Goal: Find specific page/section: Find specific page/section

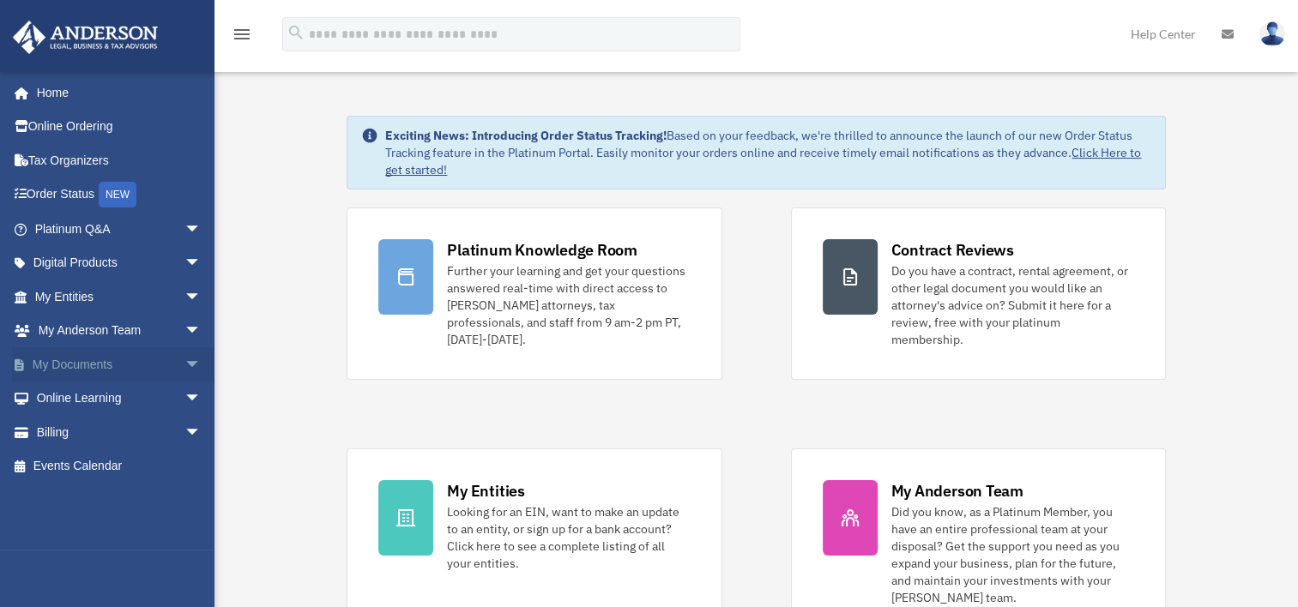
click at [184, 369] on span "arrow_drop_down" at bounding box center [201, 365] width 34 height 35
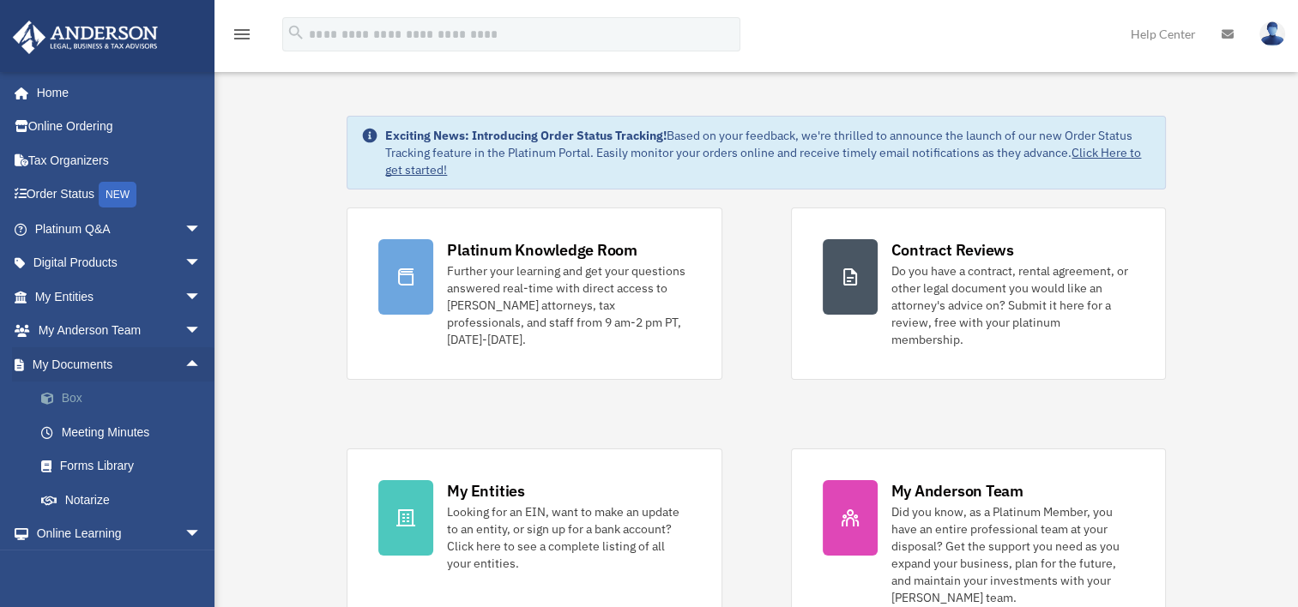
click at [77, 395] on link "Box" at bounding box center [125, 399] width 203 height 34
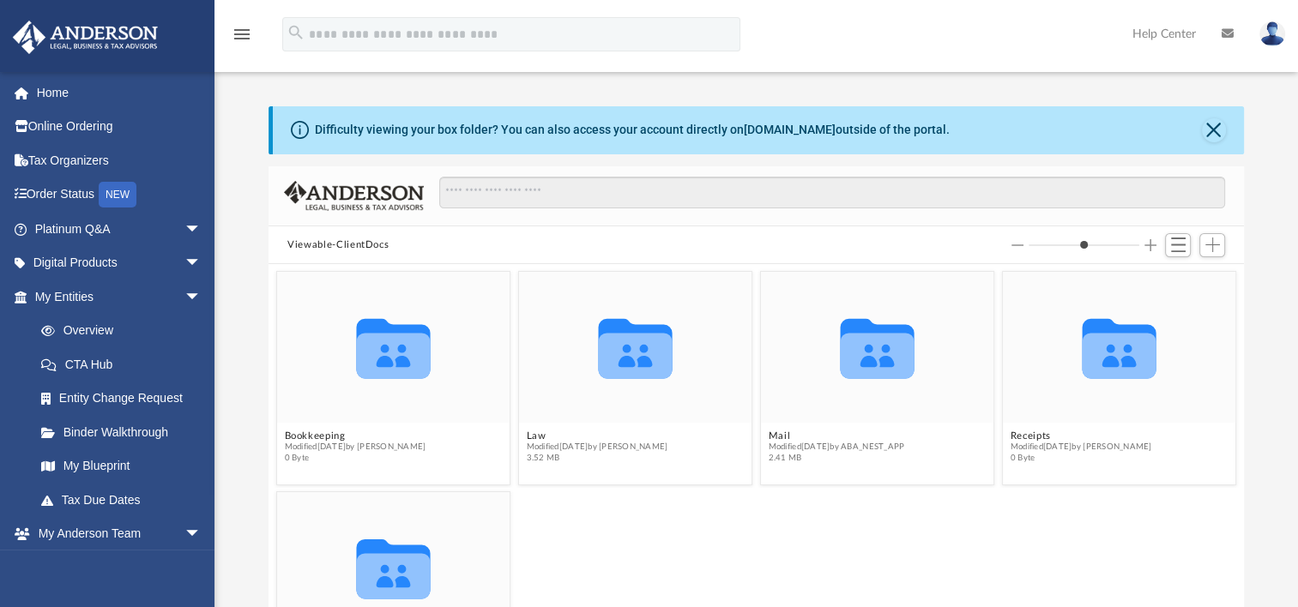
scroll to position [377, 961]
click at [778, 522] on div "Collaborated Folder Tax Modified today by Jasmine Splunge 1.71 GB" at bounding box center [757, 598] width 968 height 222
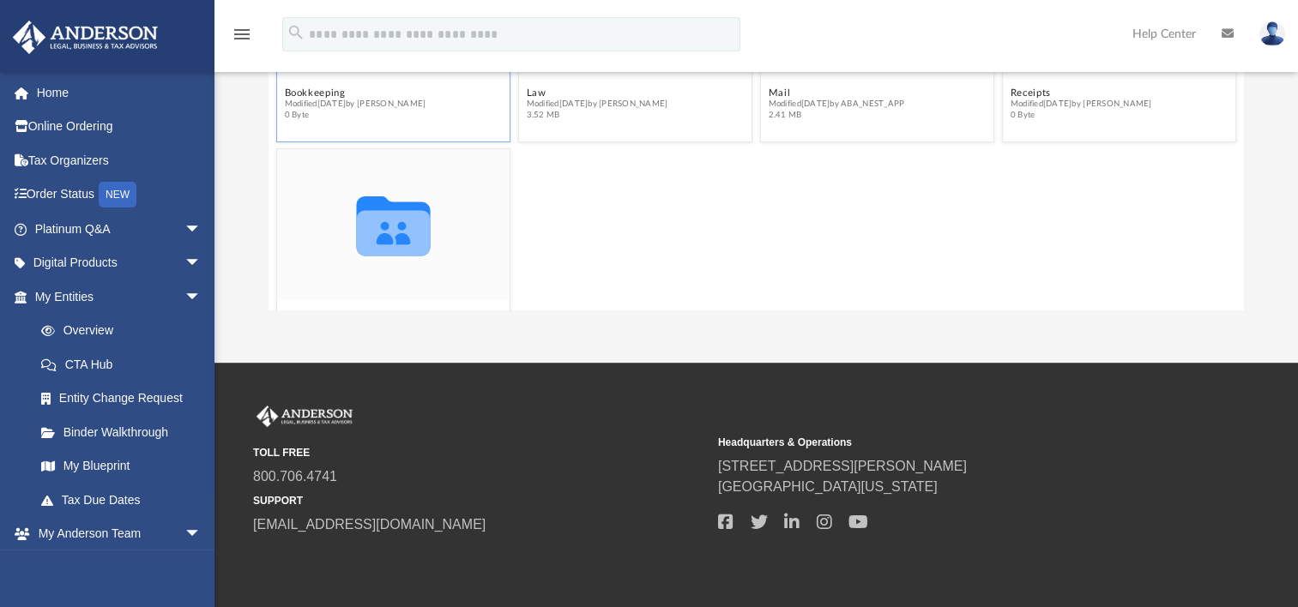
scroll to position [51, 0]
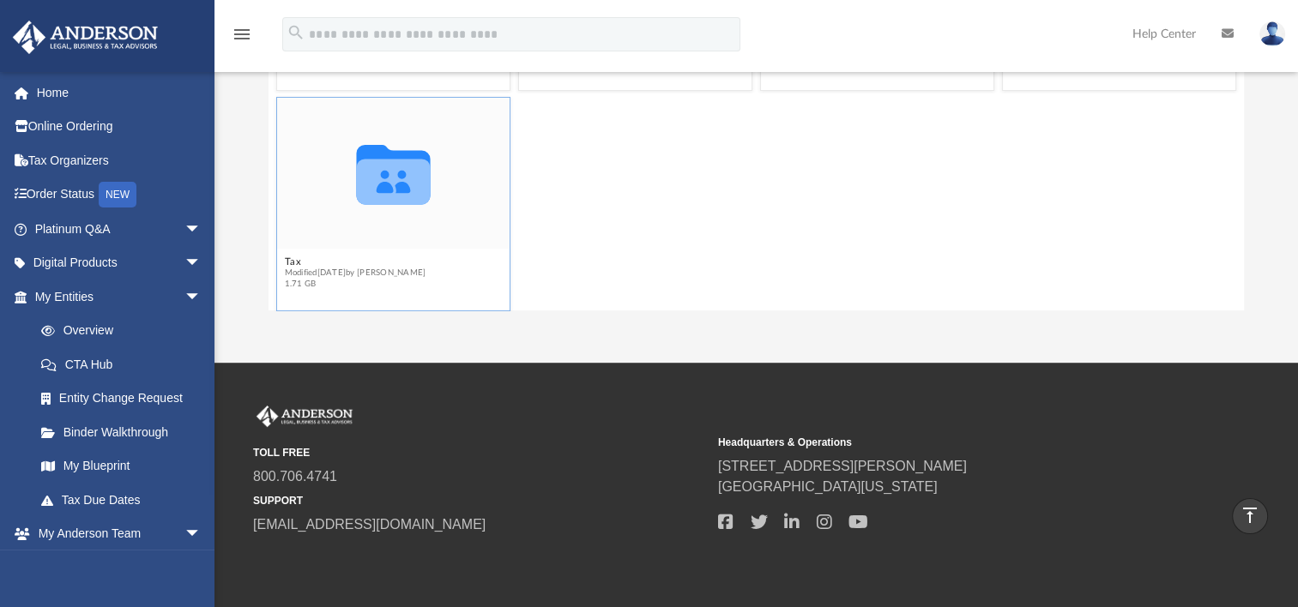
click at [391, 208] on icon "Collaborated Folder" at bounding box center [393, 173] width 140 height 91
click at [390, 168] on icon "grid" at bounding box center [394, 181] width 74 height 45
click at [292, 257] on button "Tax" at bounding box center [356, 262] width 142 height 11
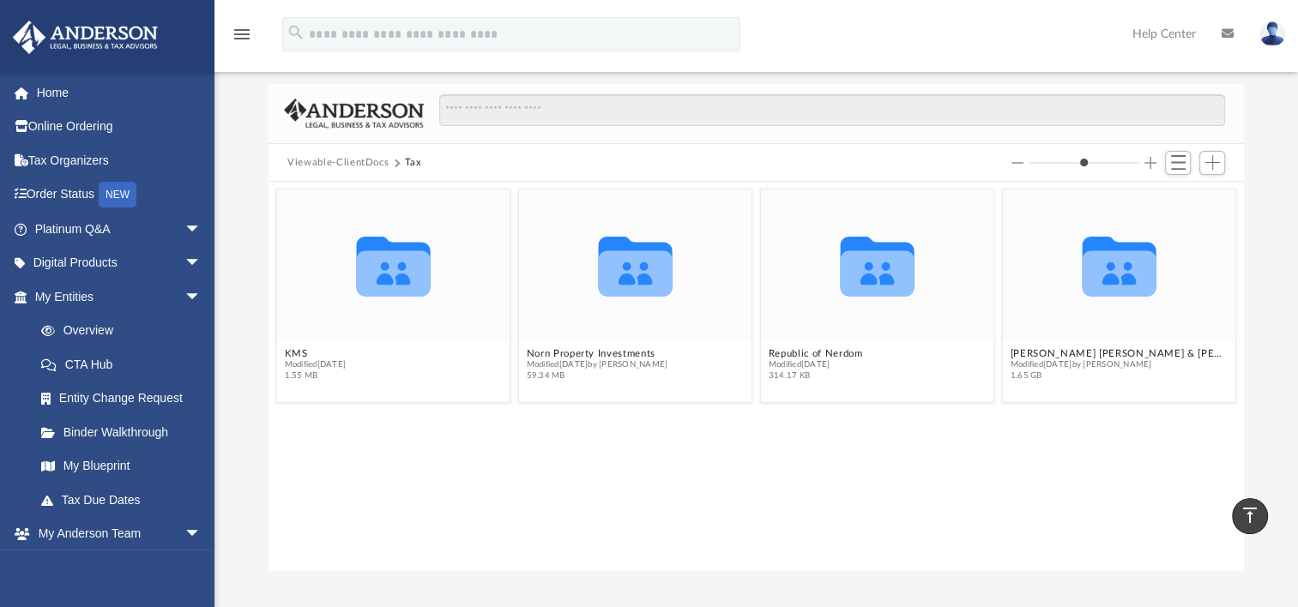
scroll to position [69, 0]
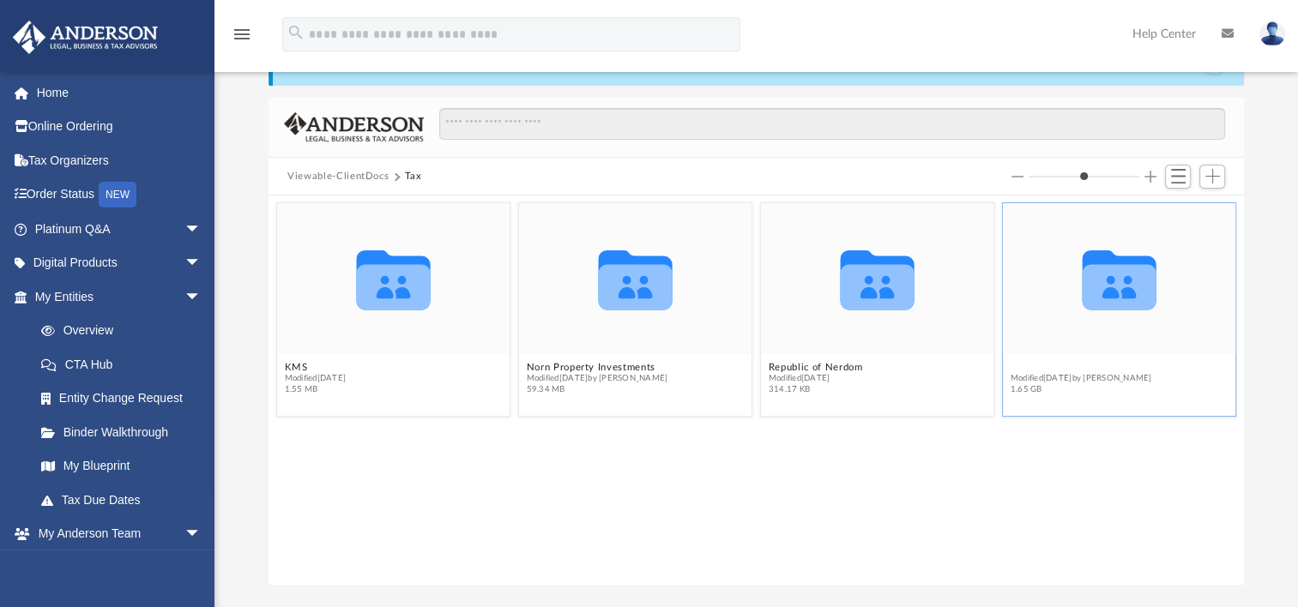
click at [1071, 366] on button "Trevino, Sarah Anne Malvasi & Stephen" at bounding box center [1120, 367] width 218 height 11
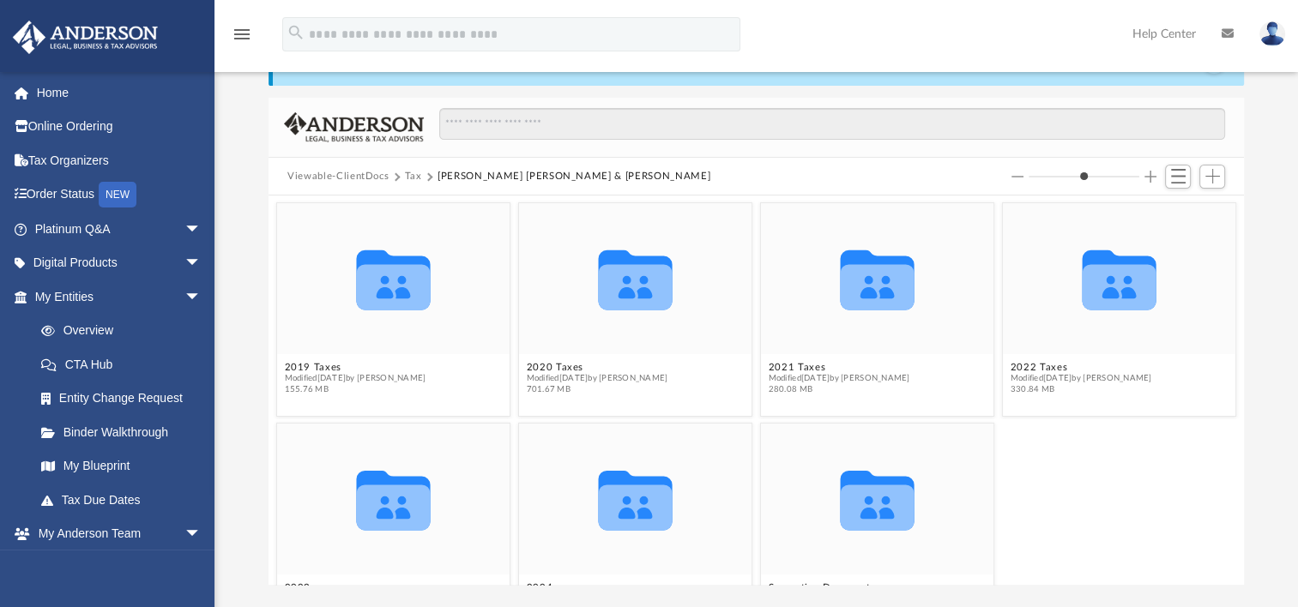
click at [1133, 463] on div "Collaborated Folder 2023 Modified Fri Oct 11 2024 by Caitie Glass 163.13 MB Col…" at bounding box center [757, 530] width 968 height 222
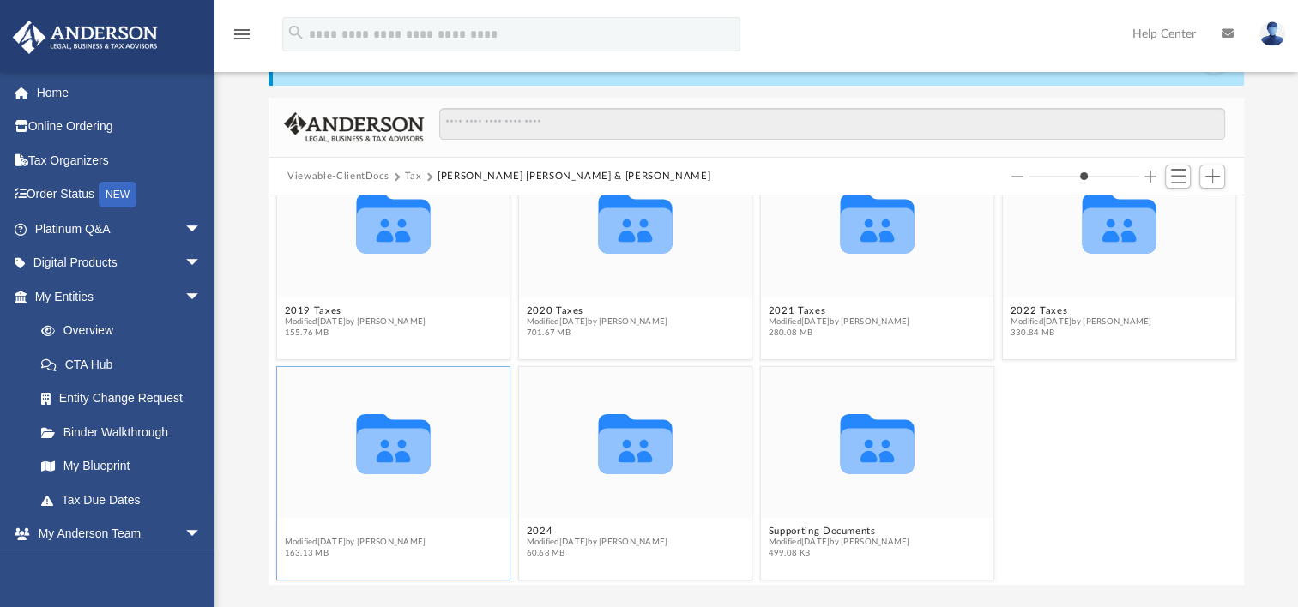
scroll to position [58, 0]
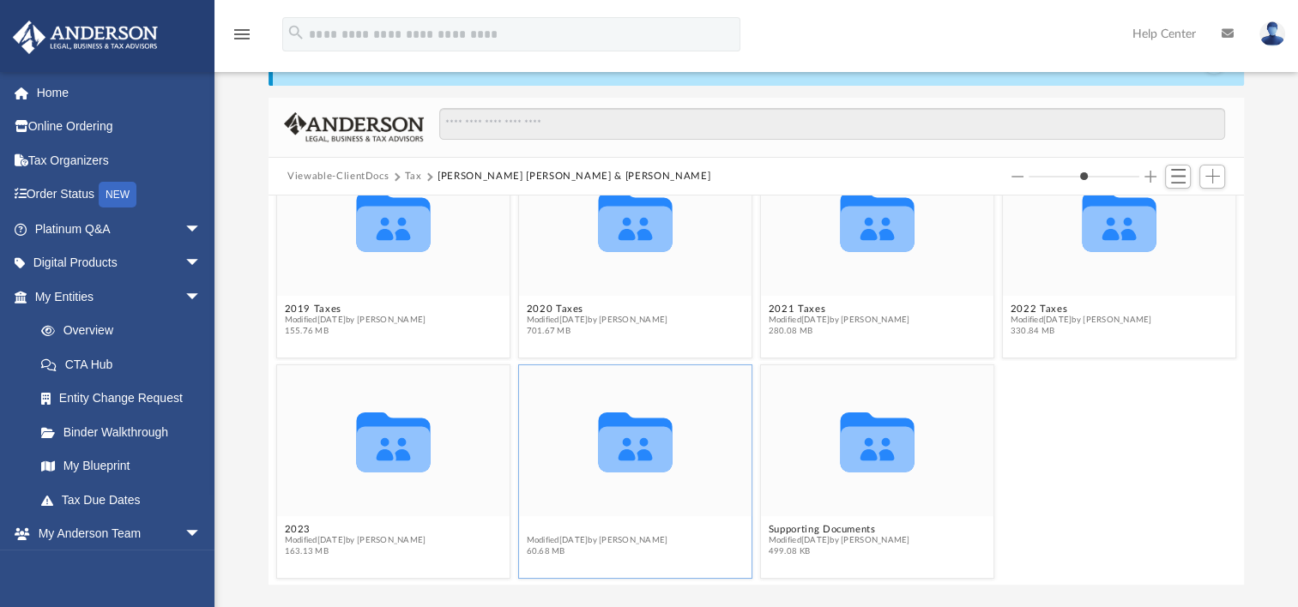
click at [534, 529] on button "2024" at bounding box center [598, 529] width 142 height 11
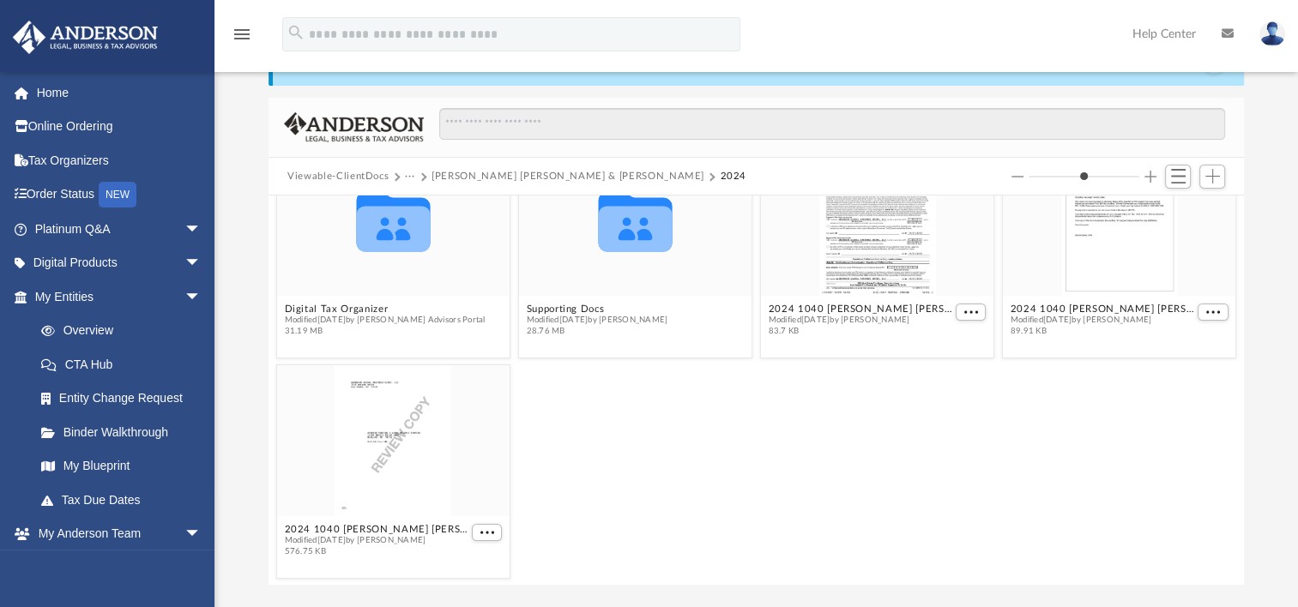
scroll to position [0, 0]
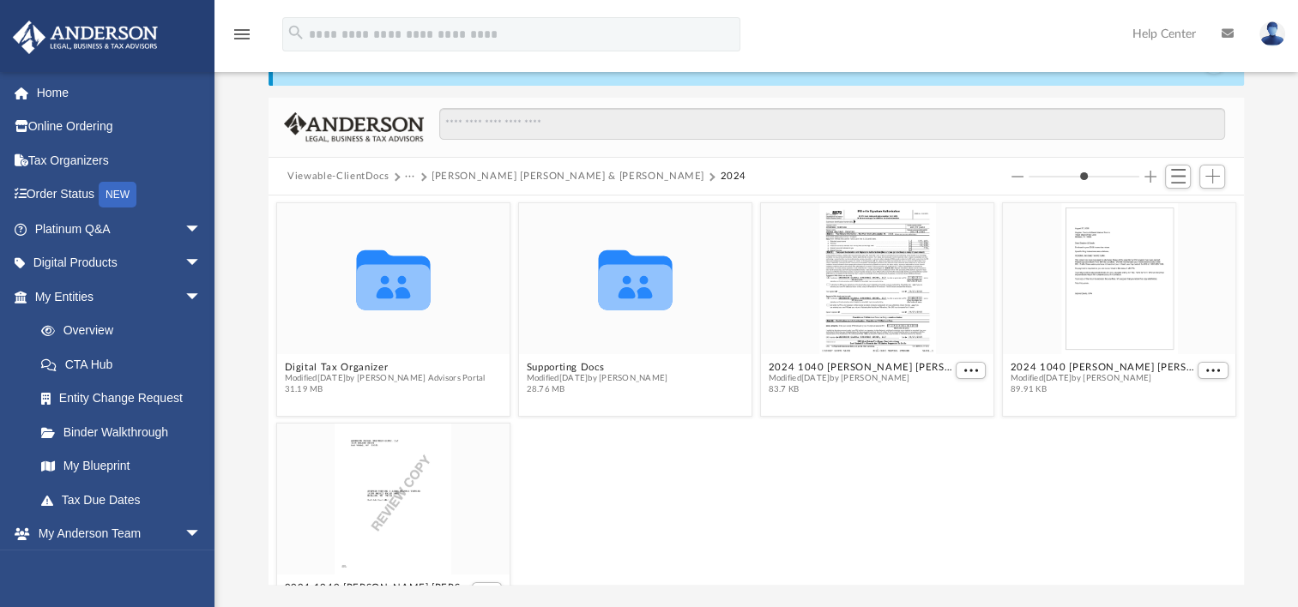
click at [628, 559] on div "2024 1040 Trevino, Sarah Anne Malvasi & Stephen - Review Copy.pdf Modified toda…" at bounding box center [757, 530] width 968 height 222
click at [299, 362] on button "Digital Tax Organizer" at bounding box center [385, 367] width 201 height 11
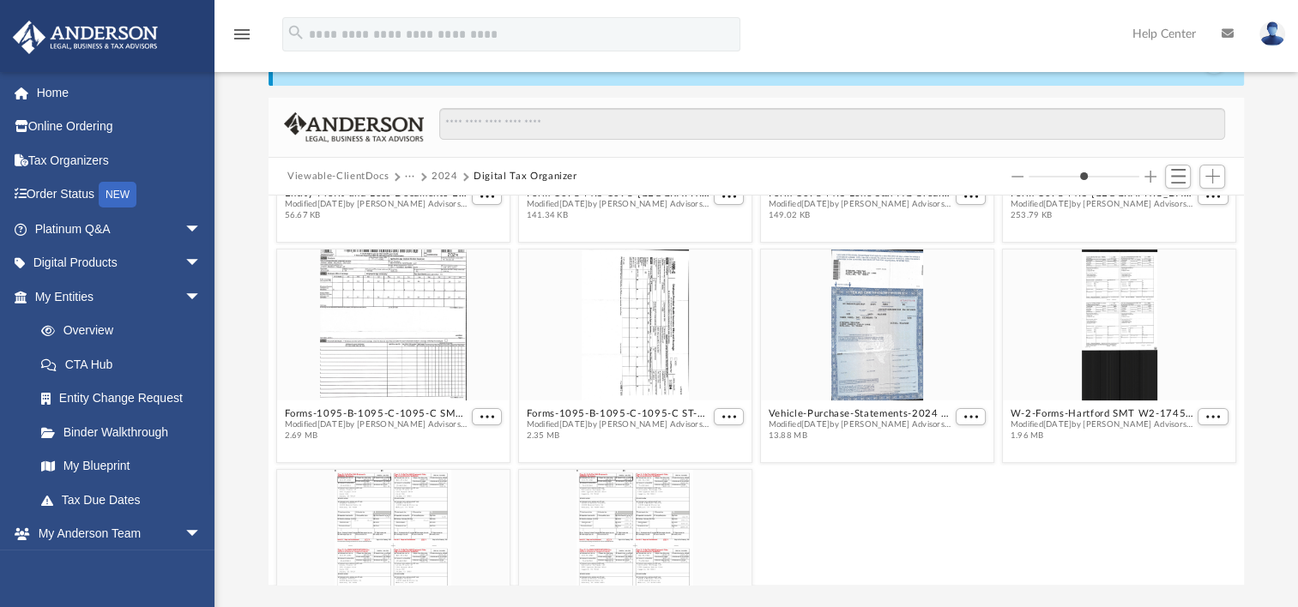
scroll to position [388, 0]
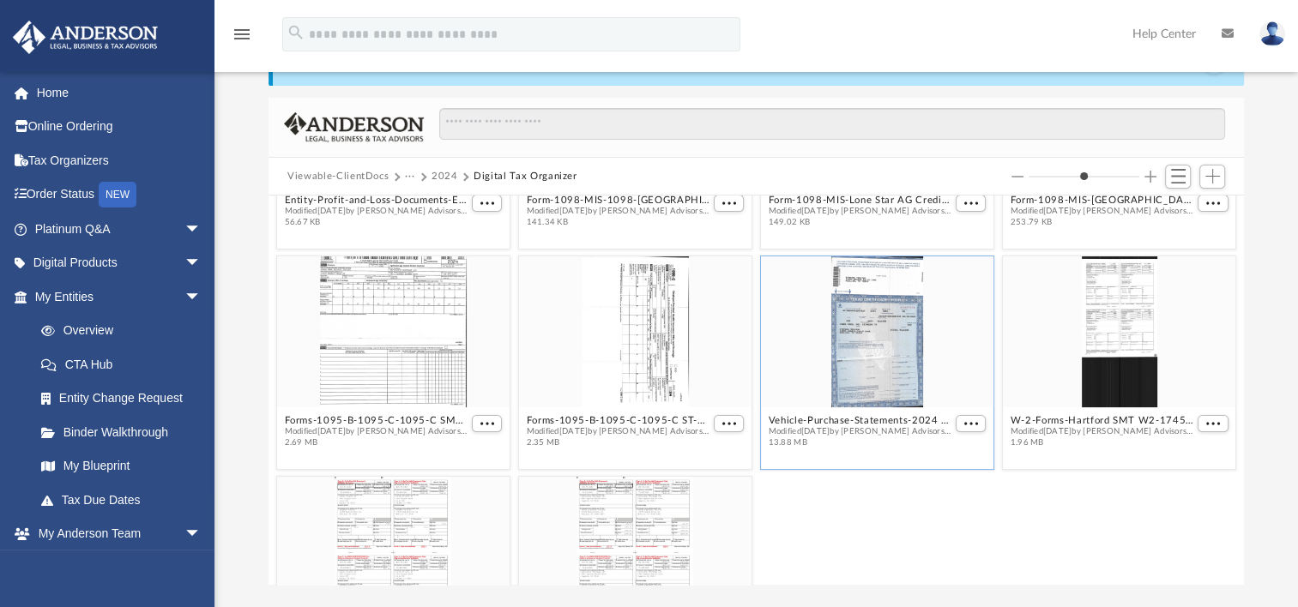
click at [880, 395] on div "grid" at bounding box center [877, 332] width 233 height 151
click at [861, 422] on button "Vehicle-Purchase-Statements-2024 F250 Deed-174123184467c916e492ddc.png" at bounding box center [861, 420] width 184 height 11
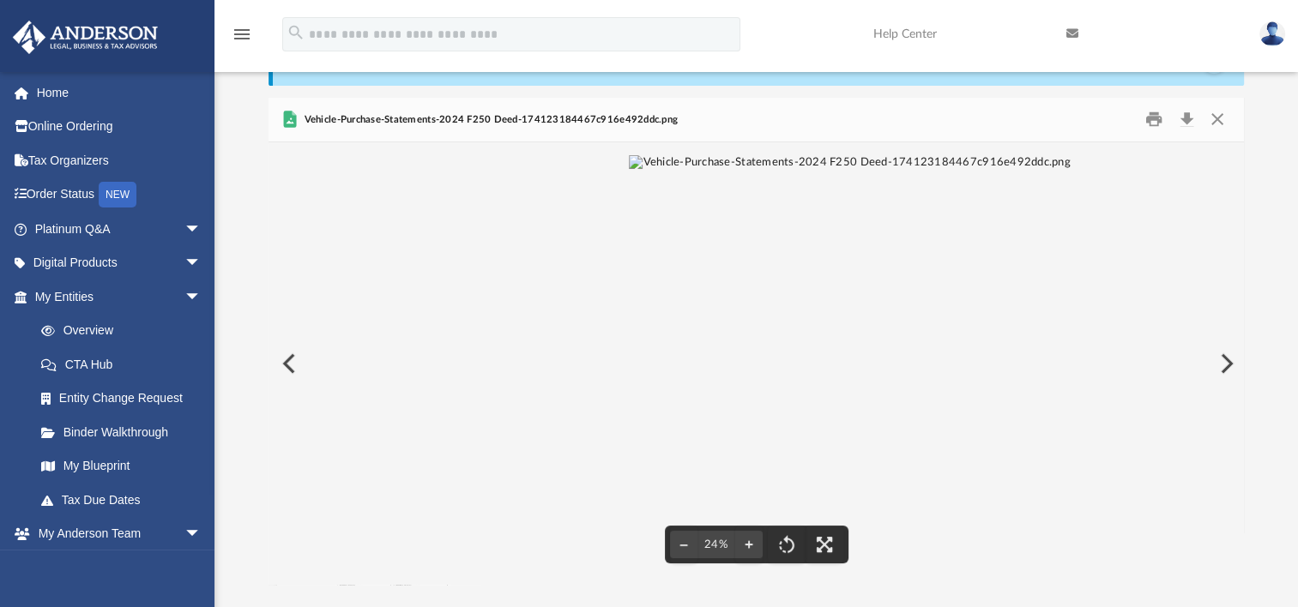
click at [740, 402] on img "File preview" at bounding box center [849, 363] width 441 height 417
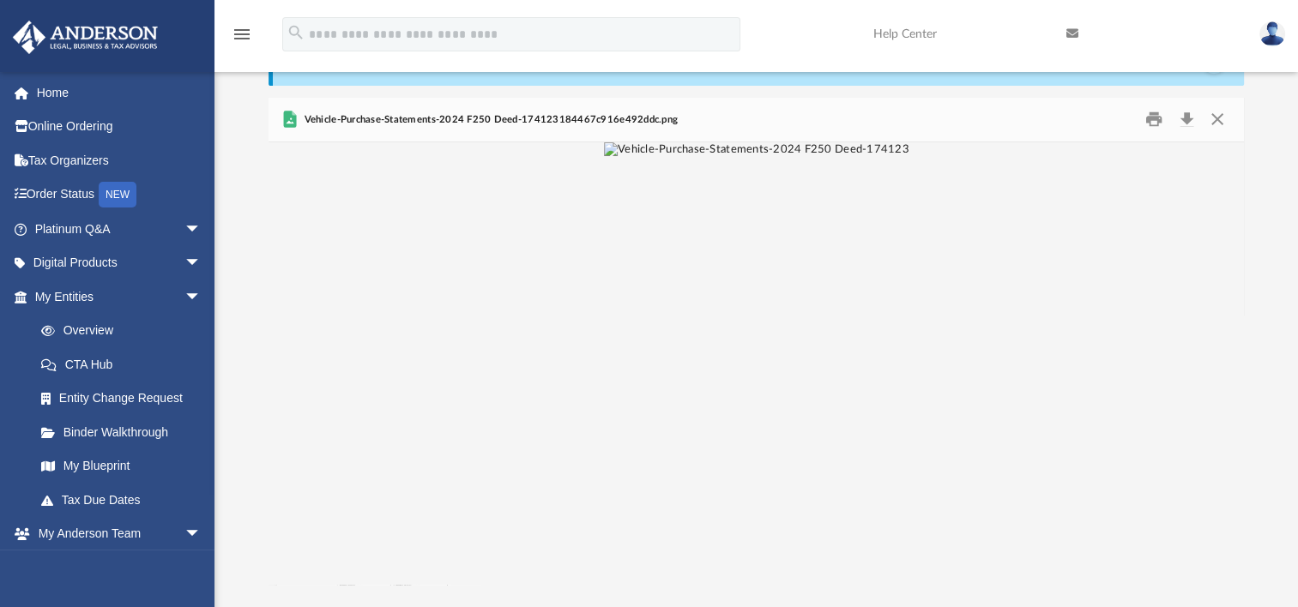
click at [740, 158] on img "File preview" at bounding box center [756, 149] width 305 height 15
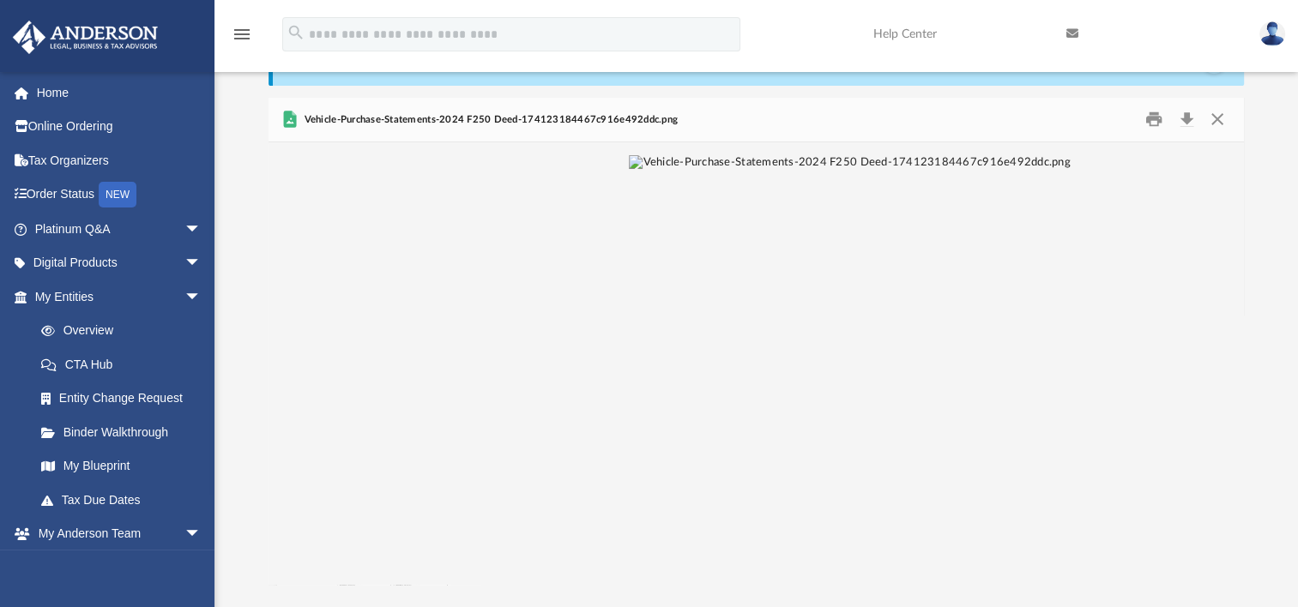
scroll to position [0, 0]
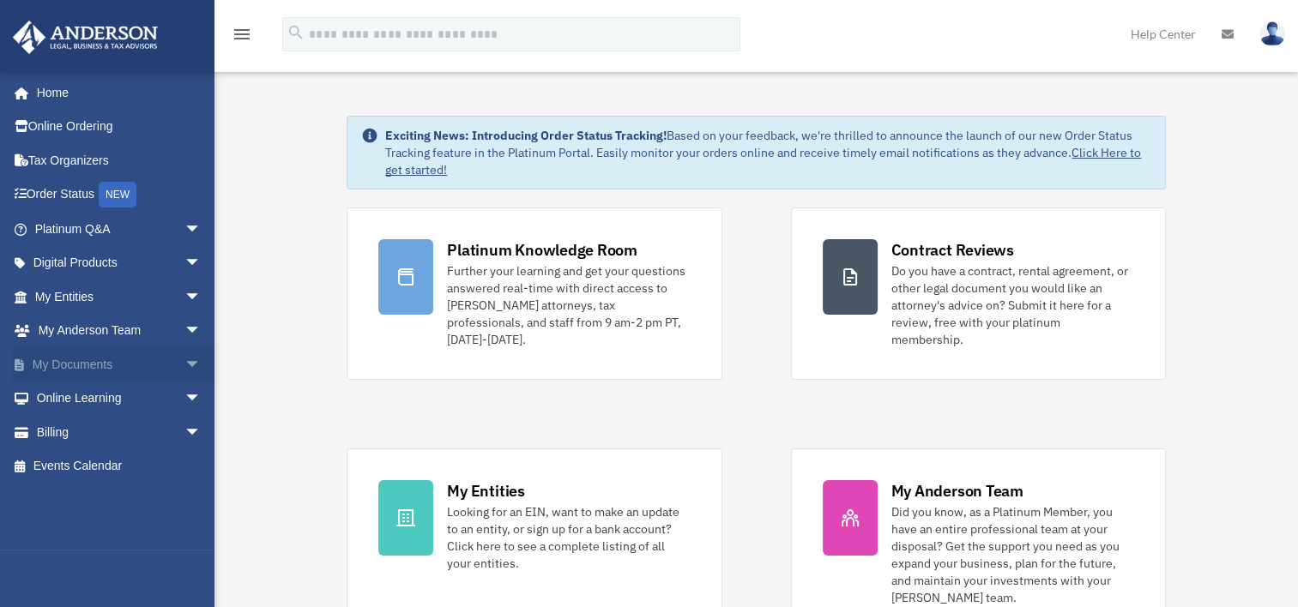
click at [62, 371] on link "My Documents arrow_drop_down" at bounding box center [119, 365] width 215 height 34
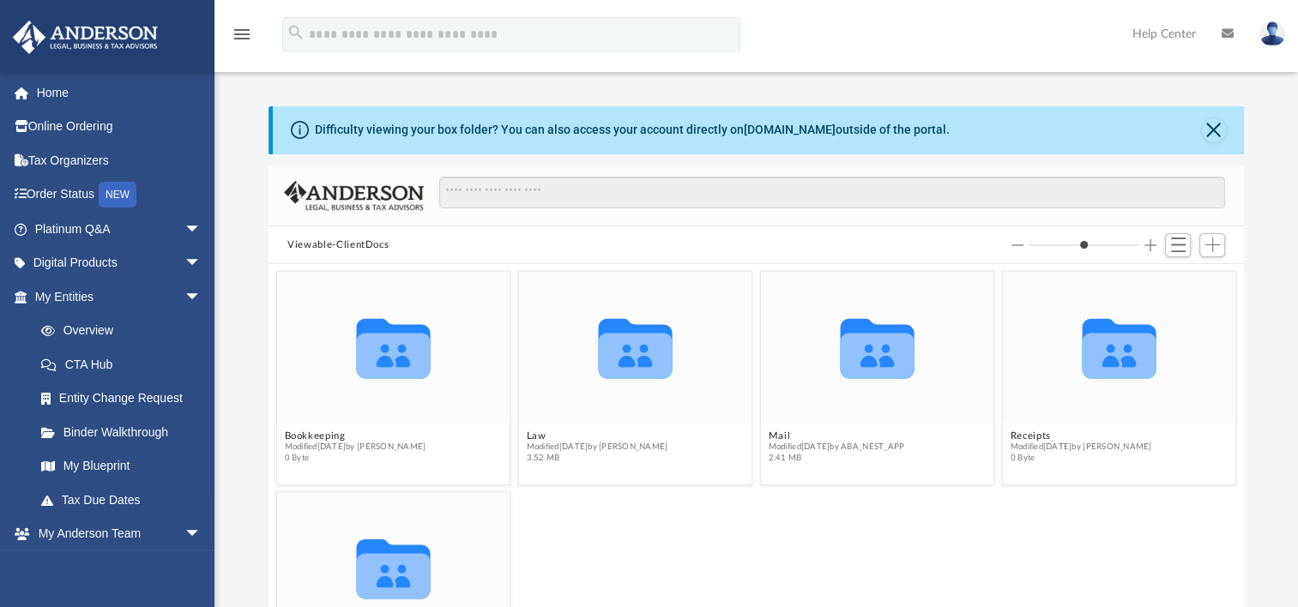
scroll to position [377, 961]
click at [696, 532] on div "Collaborated Folder Tax Modified today by Jasmine Splunge 1.71 GB" at bounding box center [757, 598] width 968 height 222
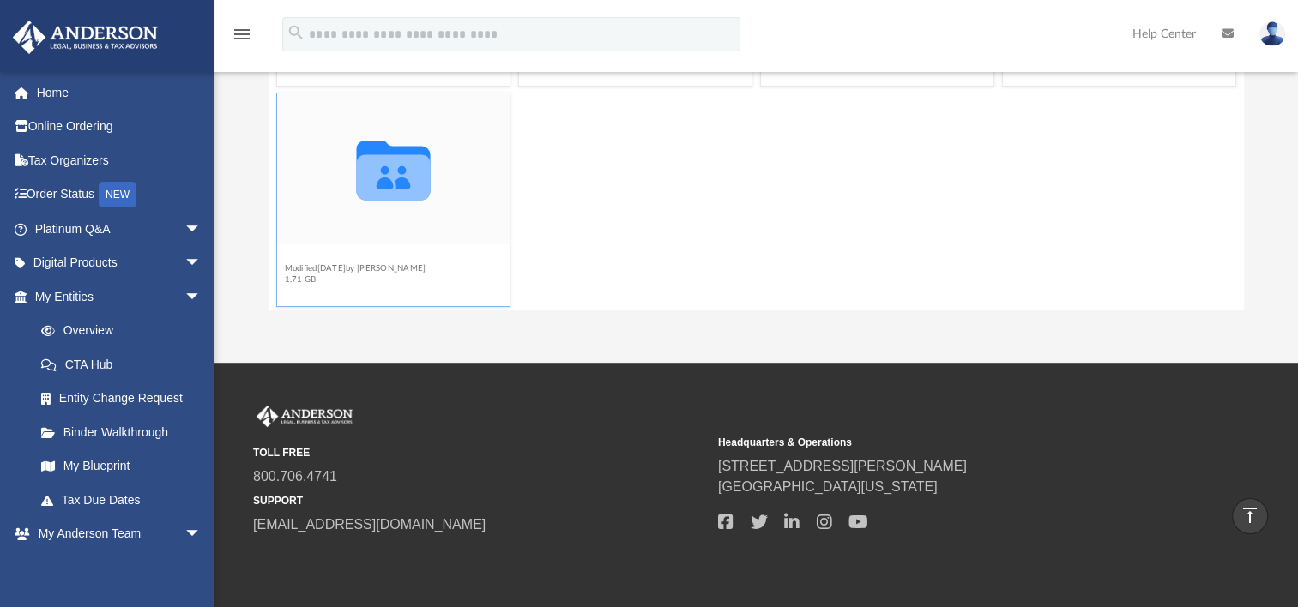
scroll to position [58, 0]
click at [411, 135] on icon "Collaborated Folder" at bounding box center [393, 166] width 140 height 91
drag, startPoint x: 391, startPoint y: 168, endPoint x: 287, endPoint y: 251, distance: 132.5
click at [287, 251] on figure "Collaborated Folder Tax Modified today by Jasmine Splunge 1.71 GB" at bounding box center [393, 190] width 233 height 198
click at [287, 251] on button "Tax" at bounding box center [356, 255] width 142 height 11
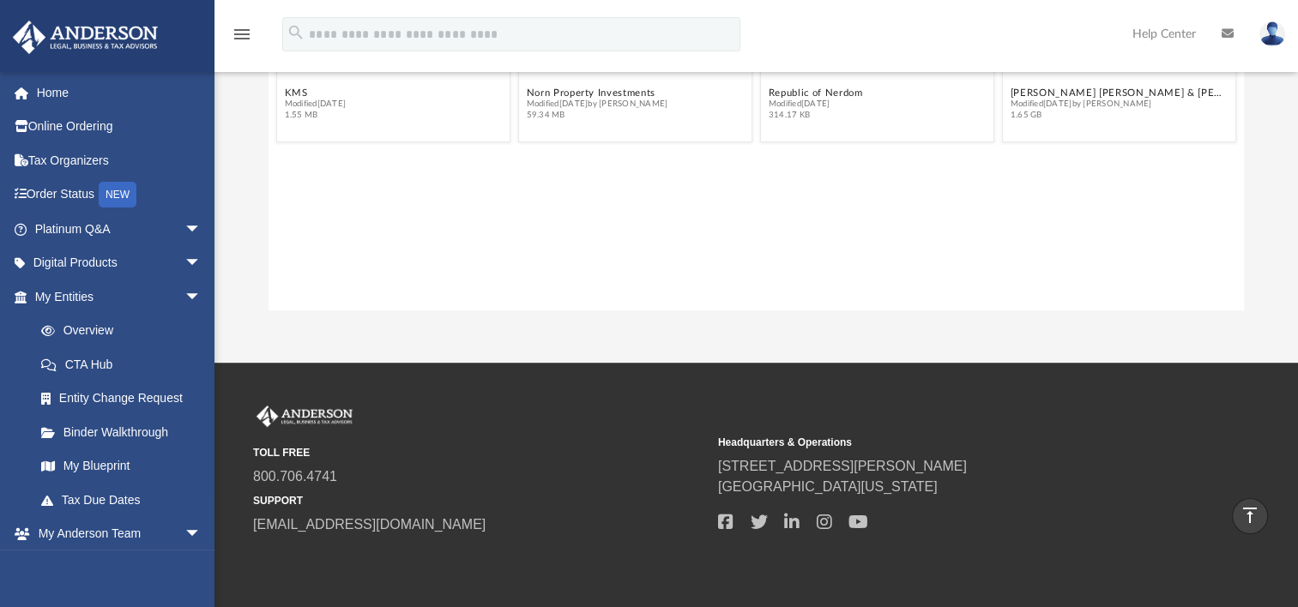
scroll to position [0, 0]
click at [1067, 89] on button "Trevino, Sarah Anne Malvasi & Stephen" at bounding box center [1120, 93] width 218 height 11
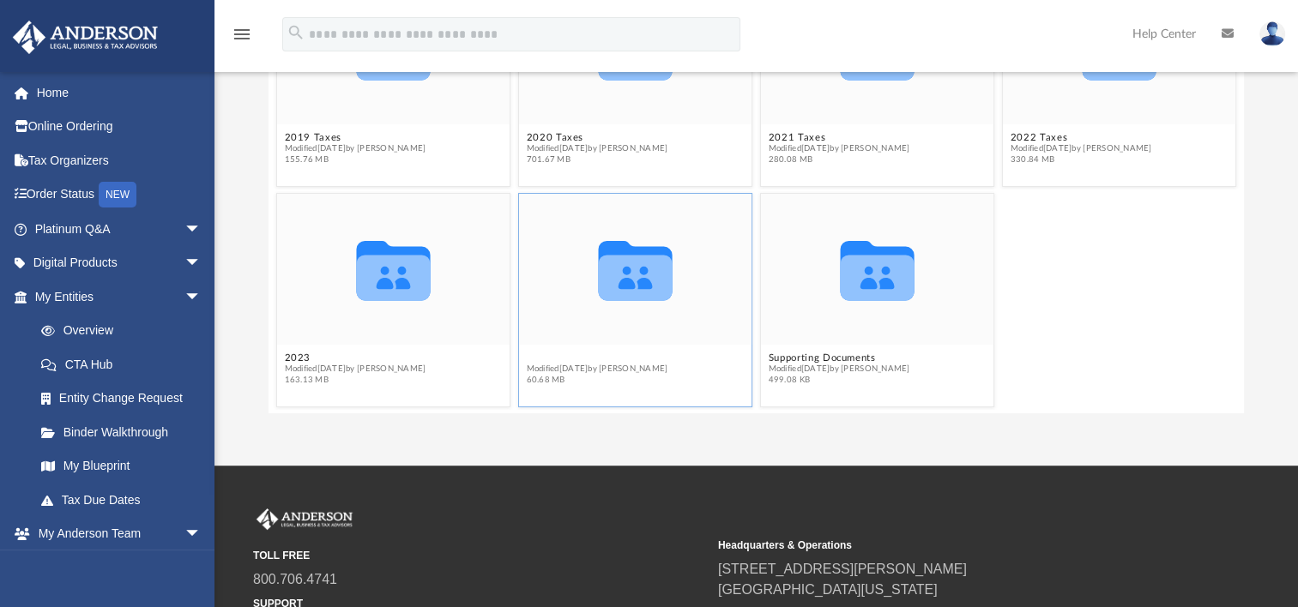
scroll to position [51, 0]
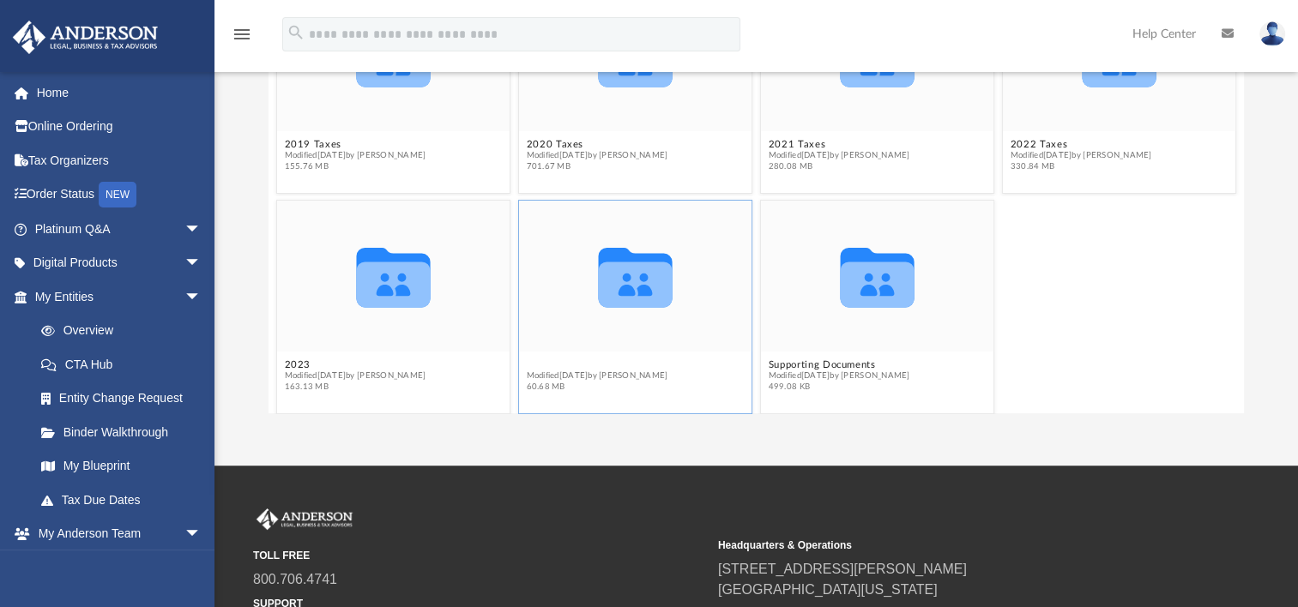
click at [540, 360] on button "2024" at bounding box center [598, 365] width 142 height 11
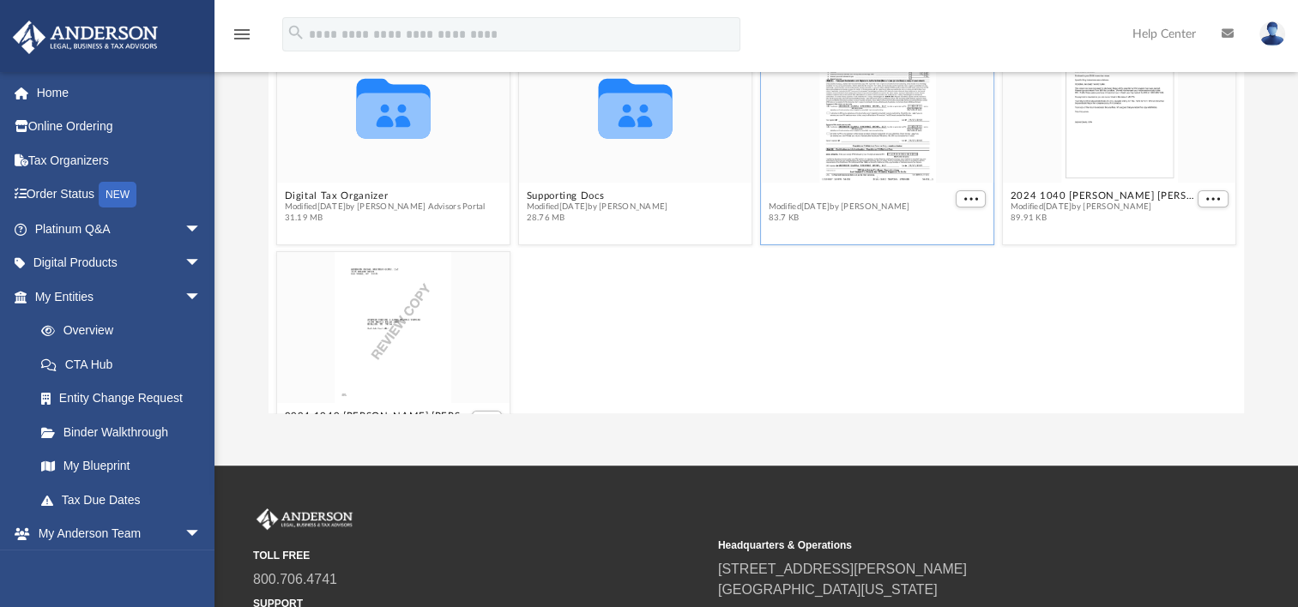
click at [853, 190] on button "2024 1040 Trevino, Sarah Anne Malvasi & Stephen - e-file authorization - please…" at bounding box center [861, 195] width 184 height 11
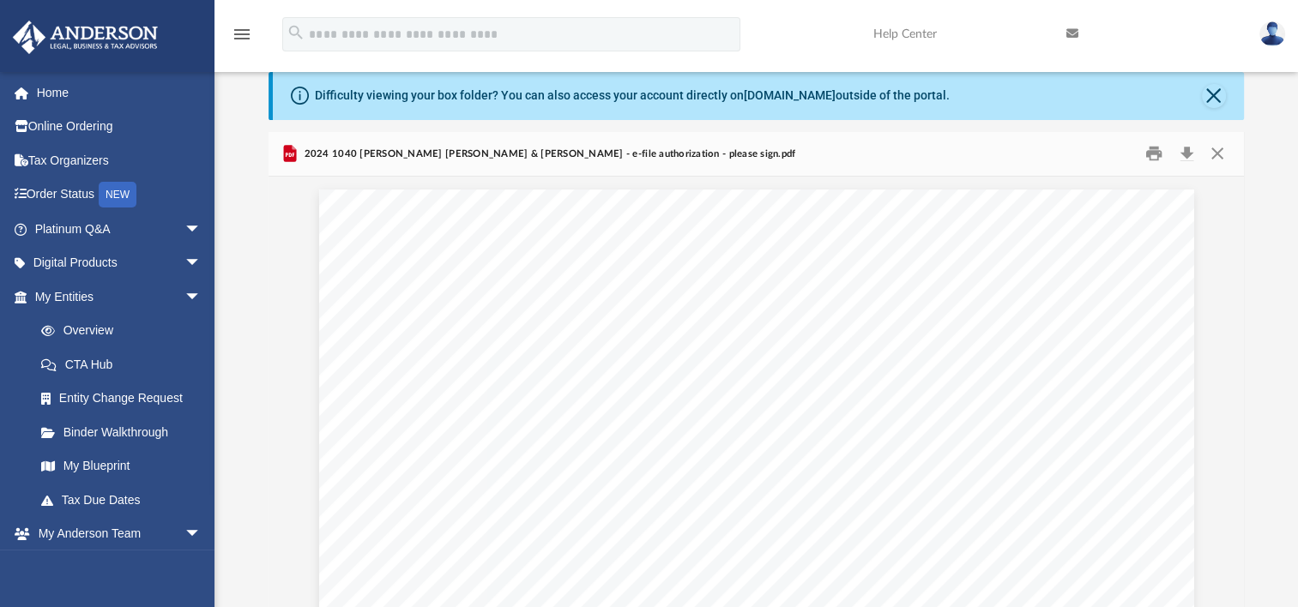
scroll to position [69, 0]
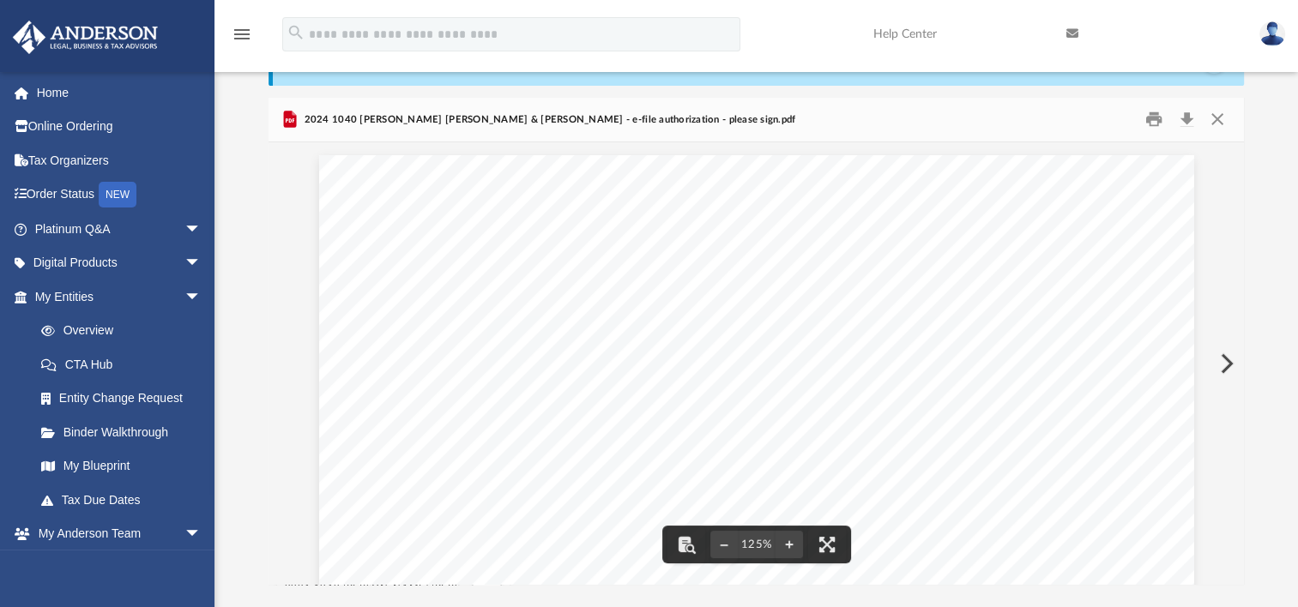
click at [1226, 363] on button "Preview" at bounding box center [1225, 364] width 38 height 48
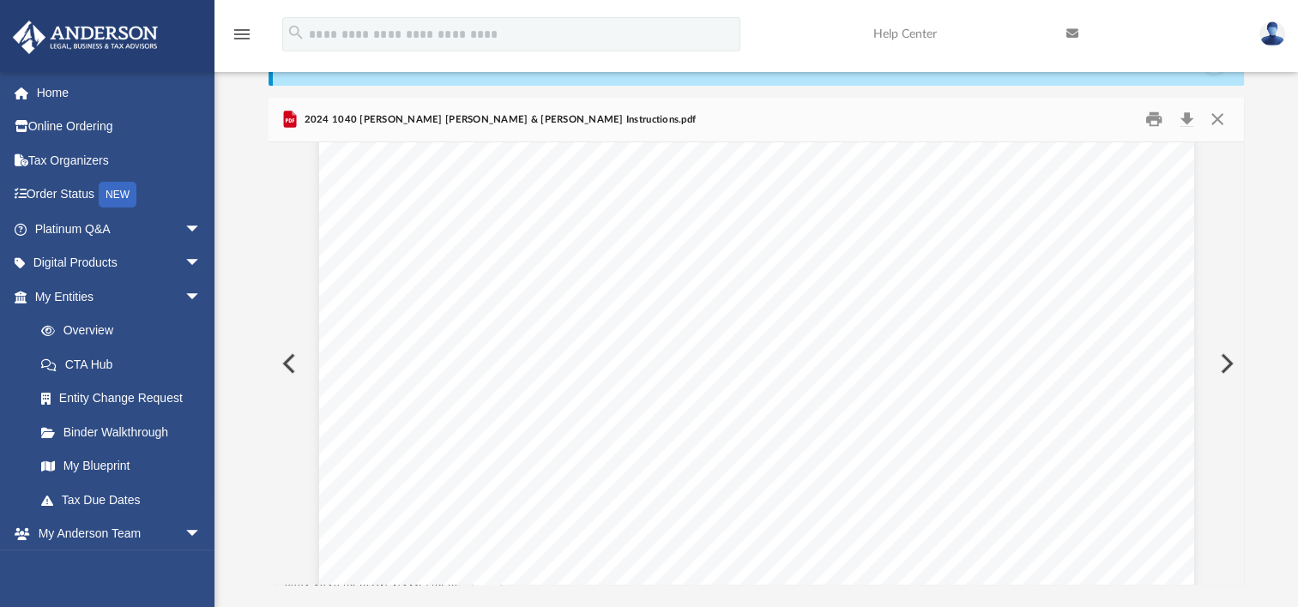
scroll to position [378, 0]
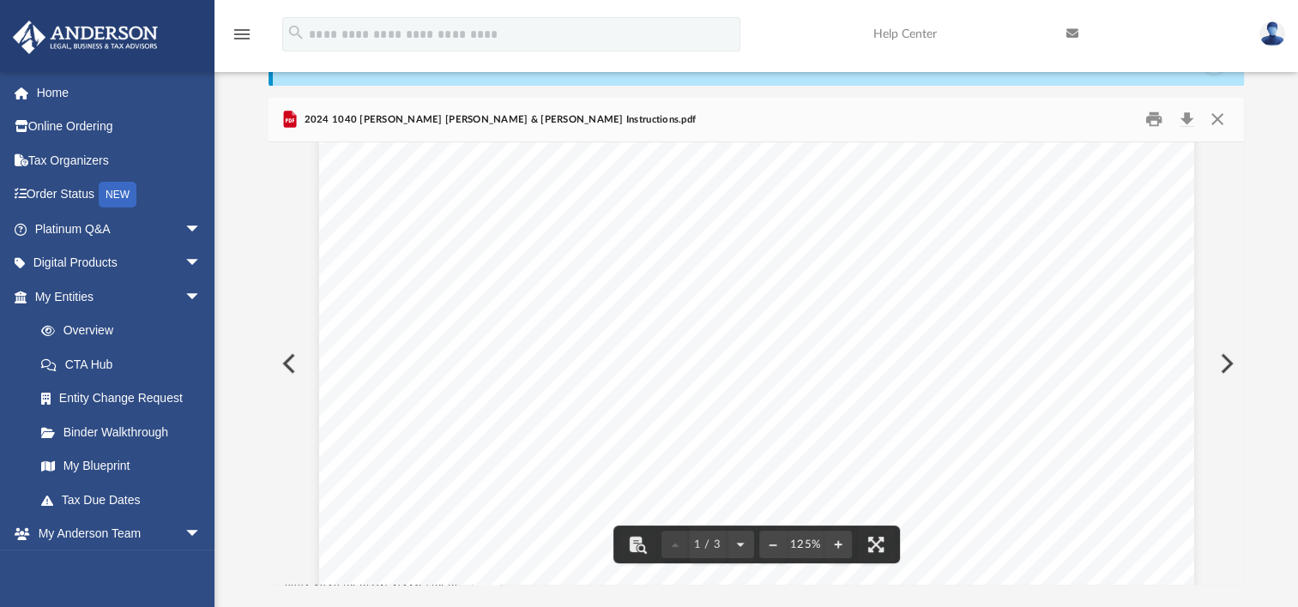
click at [1225, 366] on button "Preview" at bounding box center [1225, 364] width 38 height 48
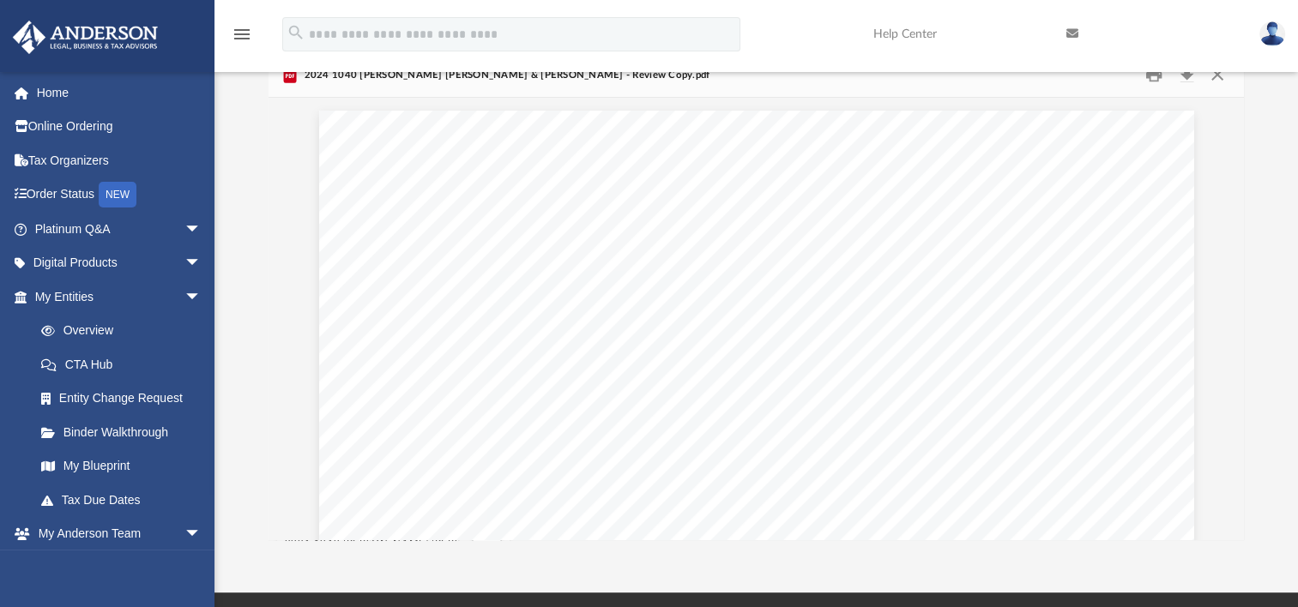
scroll to position [103, 0]
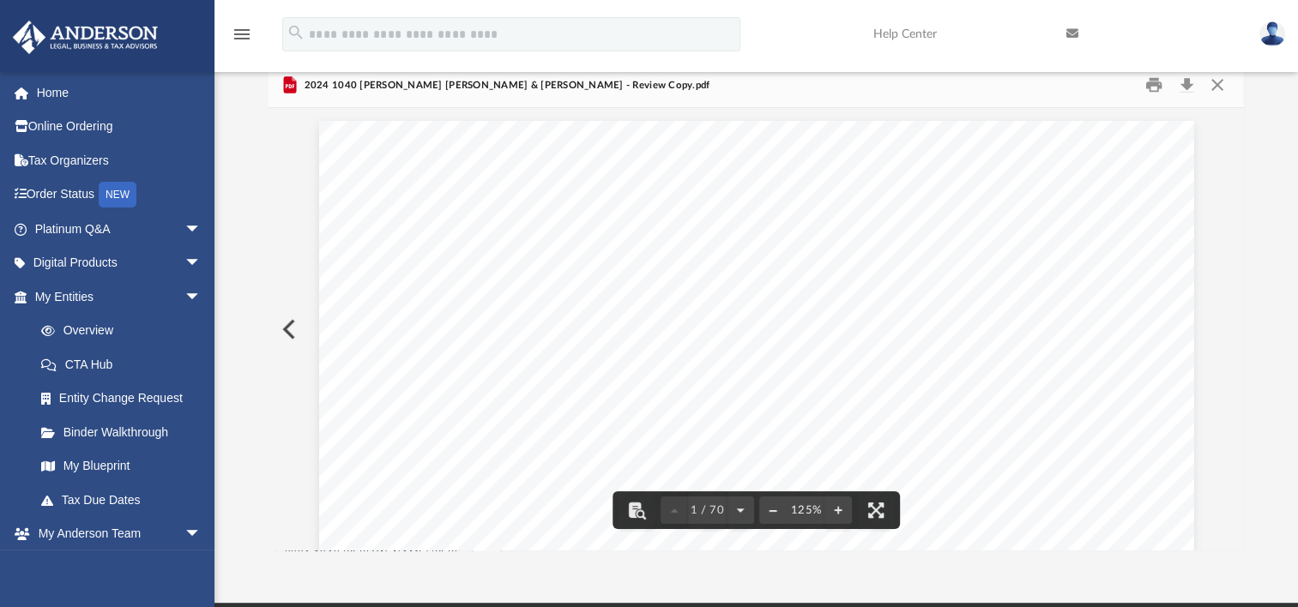
click at [779, 511] on button "File preview" at bounding box center [772, 511] width 27 height 38
click at [813, 424] on div "426340 04-01-24 REVIEW COPY ANDERSON GLOBAL BUSINESS GROUP, LLC 3225 MCLEOD DRI…" at bounding box center [756, 597] width 735 height 952
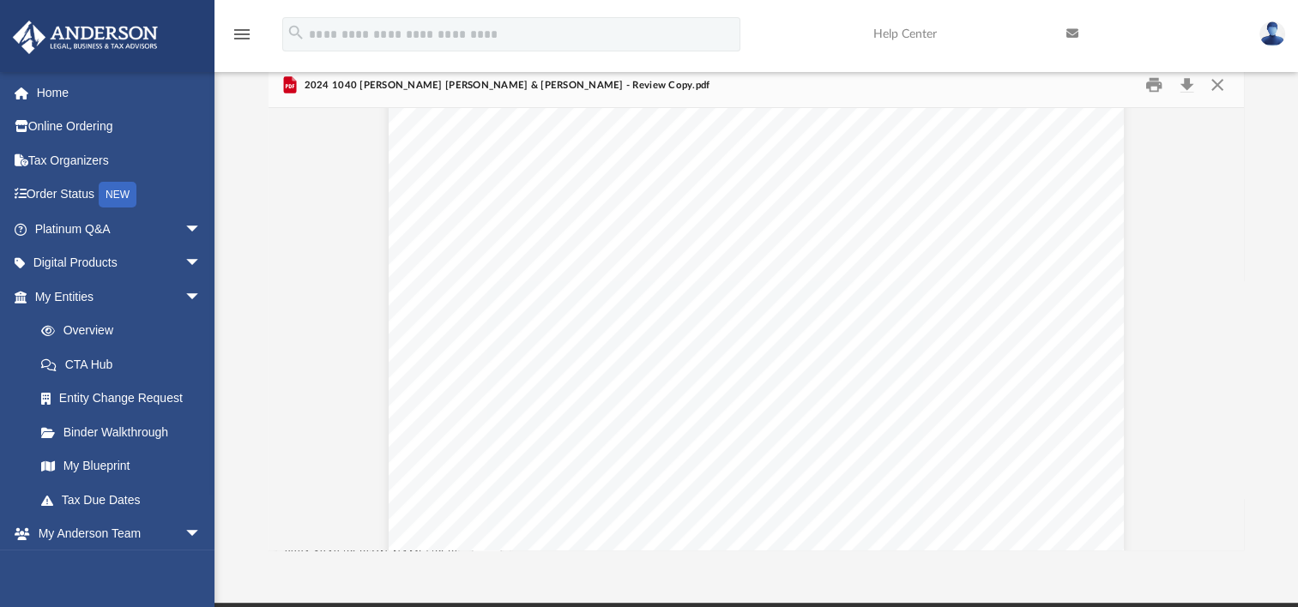
scroll to position [9935, 0]
